Goal: Task Accomplishment & Management: Manage account settings

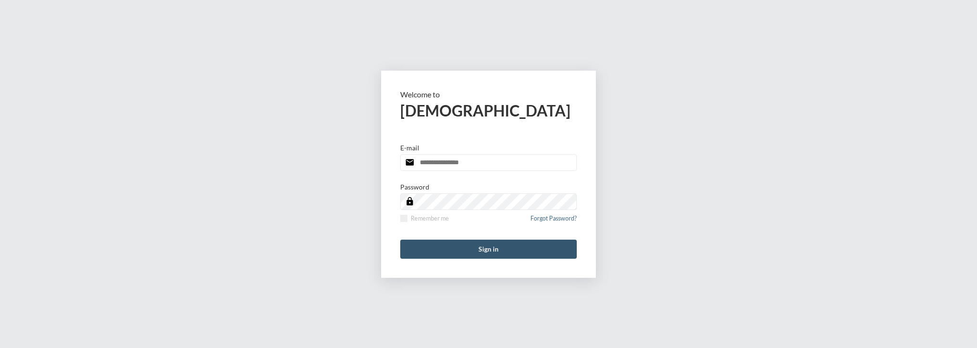
type input "**********"
click at [491, 243] on button "Sign in" at bounding box center [488, 248] width 177 height 19
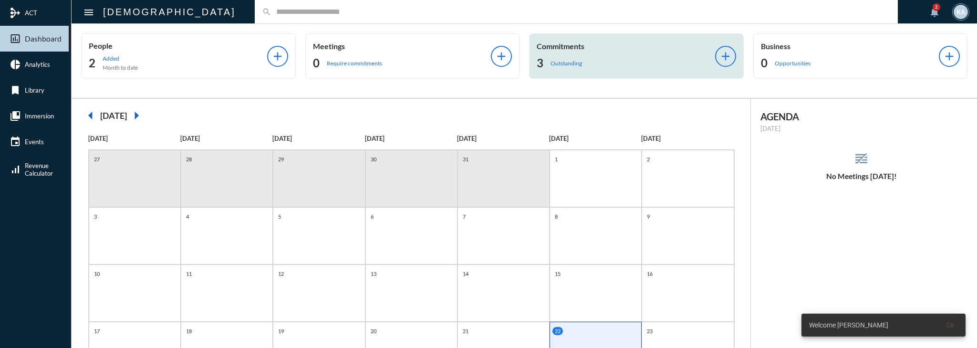
click at [620, 52] on div "Commitments 3 Outstanding" at bounding box center [626, 56] width 178 height 29
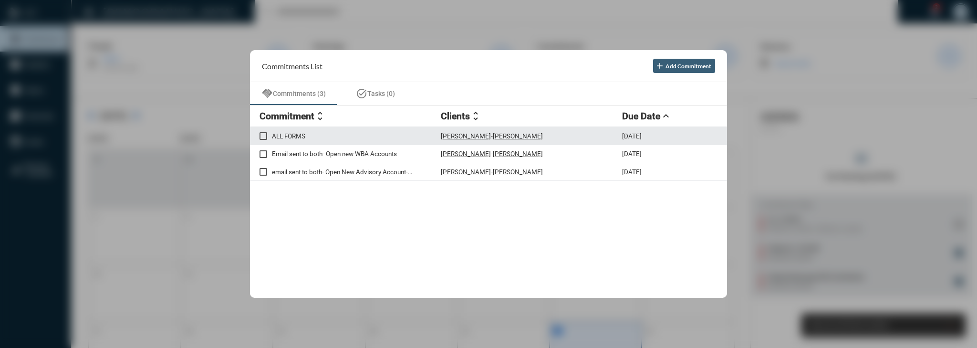
click at [260, 138] on span at bounding box center [264, 136] width 8 height 8
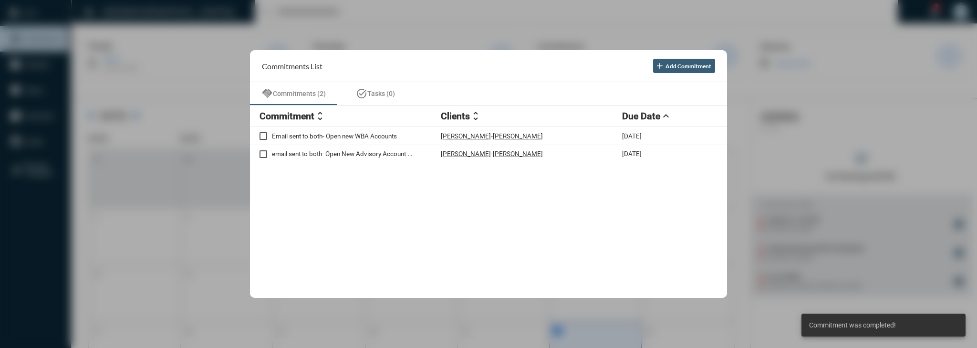
drag, startPoint x: 232, startPoint y: 21, endPoint x: 228, endPoint y: 6, distance: 15.9
click at [232, 20] on div at bounding box center [488, 174] width 977 height 348
